Goal: Task Accomplishment & Management: Use online tool/utility

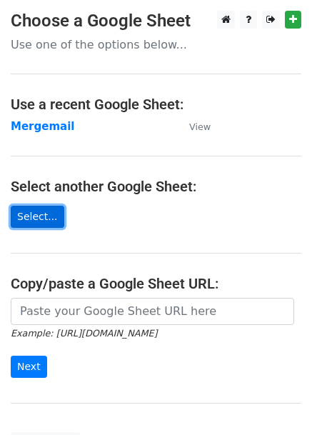
click at [44, 218] on link "Select..." at bounding box center [38, 217] width 54 height 22
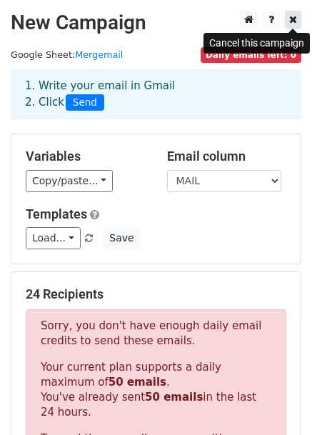
click at [296, 21] on icon at bounding box center [293, 19] width 8 height 10
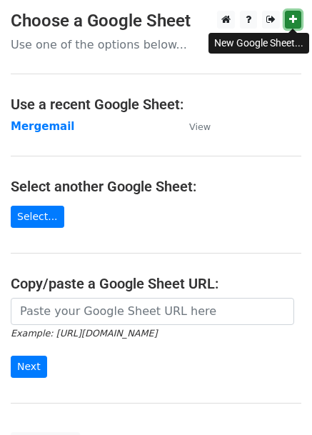
click at [293, 22] on icon at bounding box center [293, 19] width 8 height 10
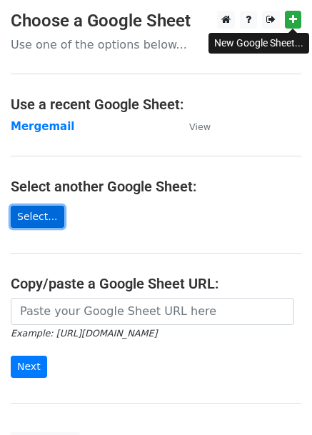
click at [41, 208] on link "Select..." at bounding box center [38, 217] width 54 height 22
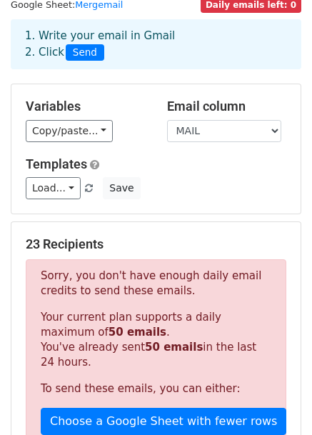
scroll to position [49, 0]
